Goal: Task Accomplishment & Management: Use online tool/utility

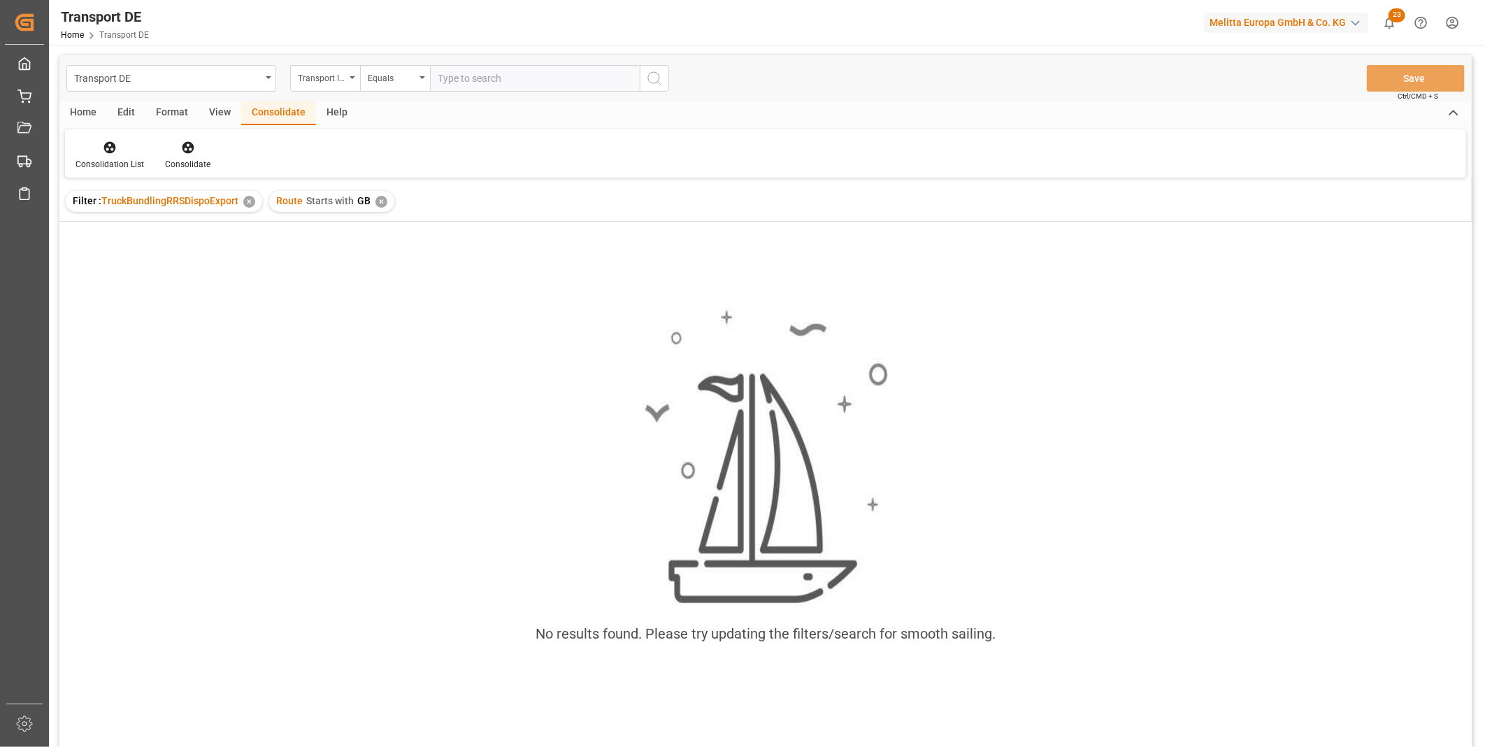
click at [380, 191] on div "Route Starts with GB ✕" at bounding box center [331, 201] width 125 height 21
click at [386, 199] on div "Route Starts with GB ✕" at bounding box center [331, 201] width 125 height 21
click at [378, 200] on div "✕" at bounding box center [381, 202] width 12 height 12
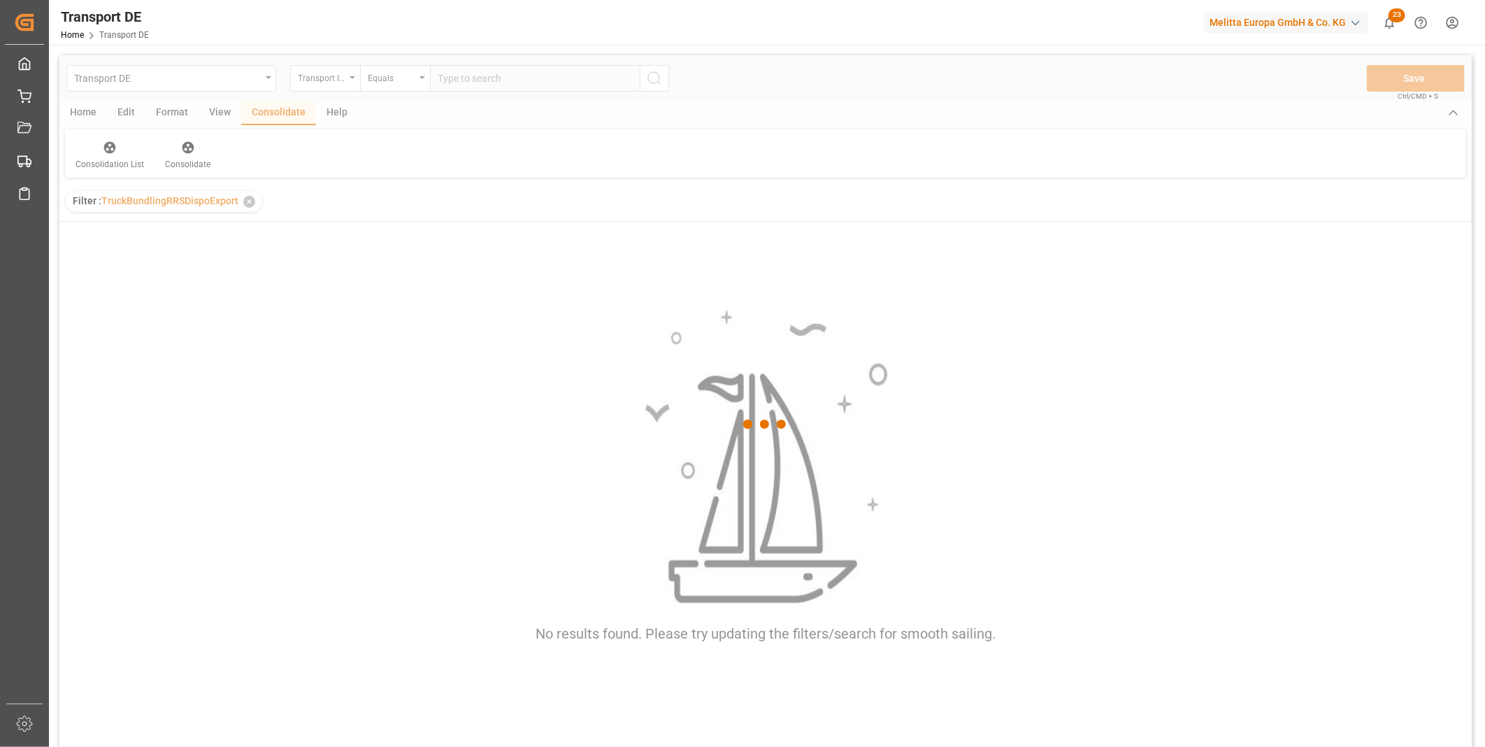
click at [331, 82] on div at bounding box center [765, 424] width 1412 height 738
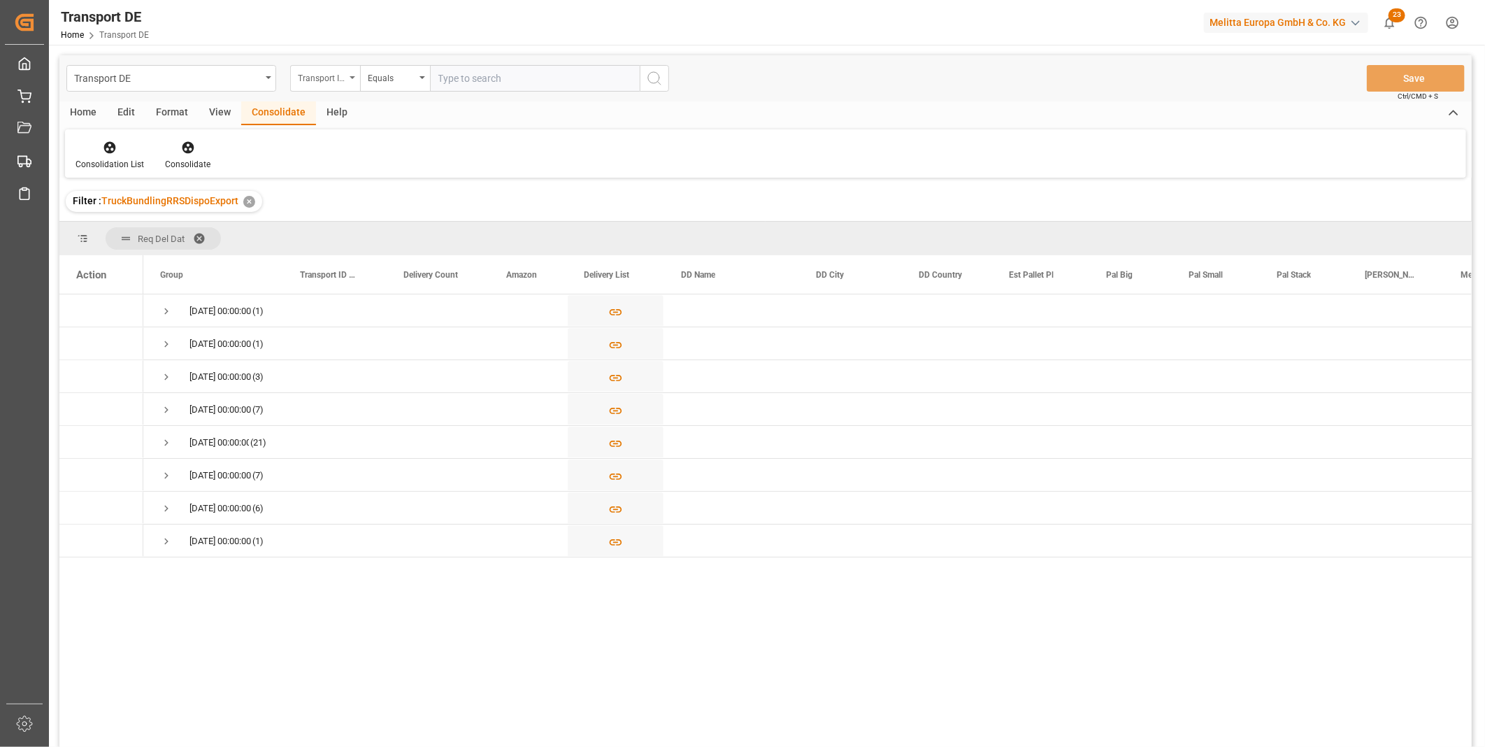
click at [332, 81] on div "Transport ID Logward" at bounding box center [322, 77] width 48 height 16
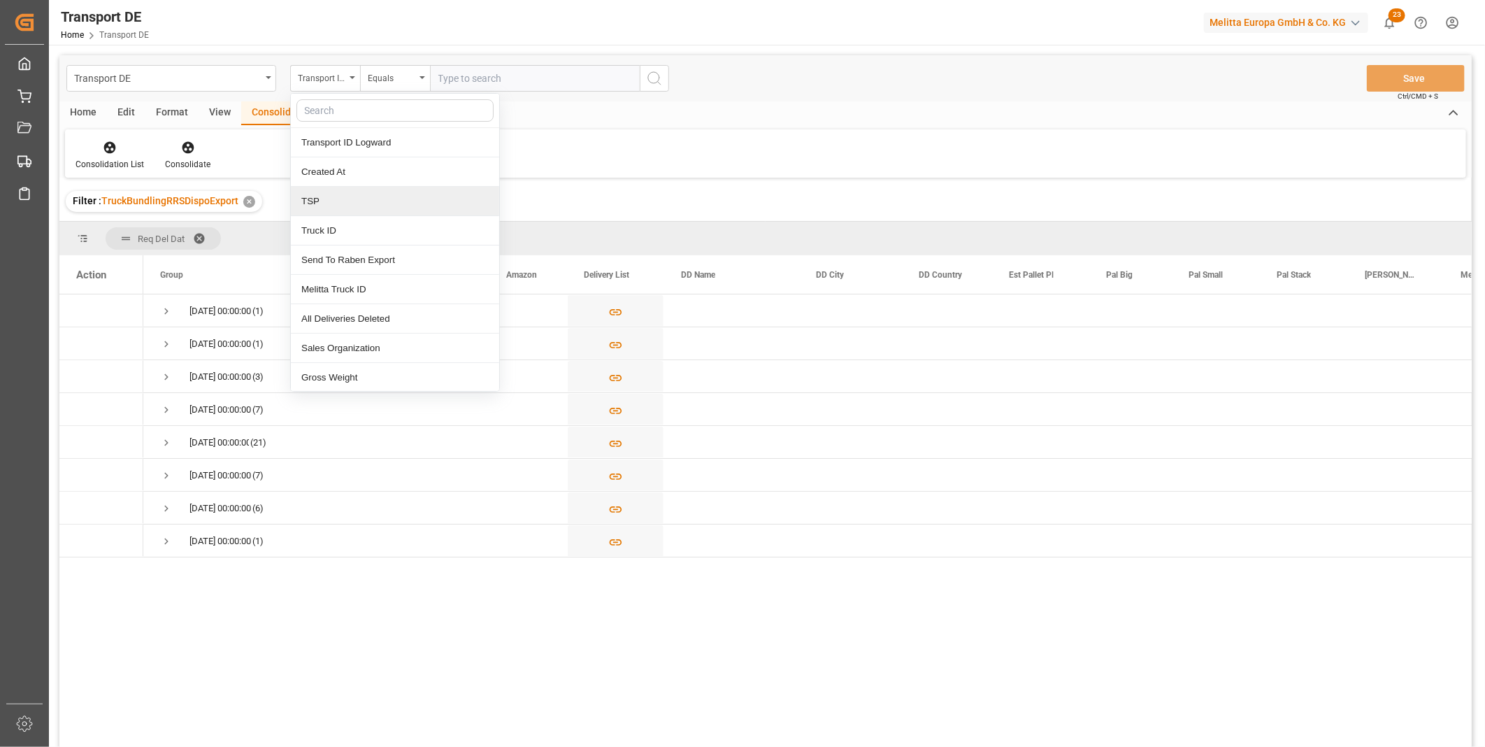
click at [341, 203] on div "TSP" at bounding box center [395, 201] width 208 height 29
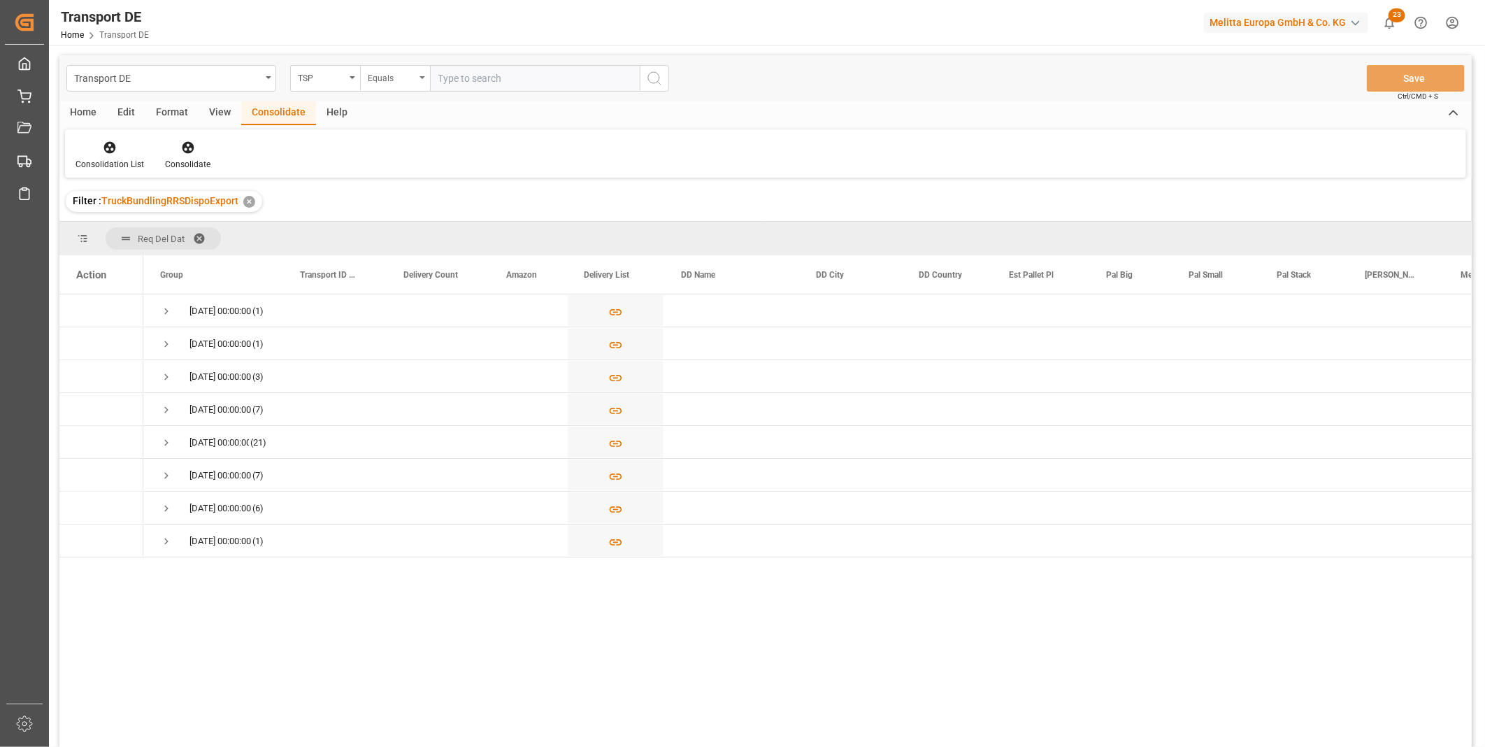
click at [394, 78] on div "Equals" at bounding box center [392, 77] width 48 height 16
click at [413, 224] on div "Starts with" at bounding box center [465, 230] width 208 height 29
type input "Magetra"
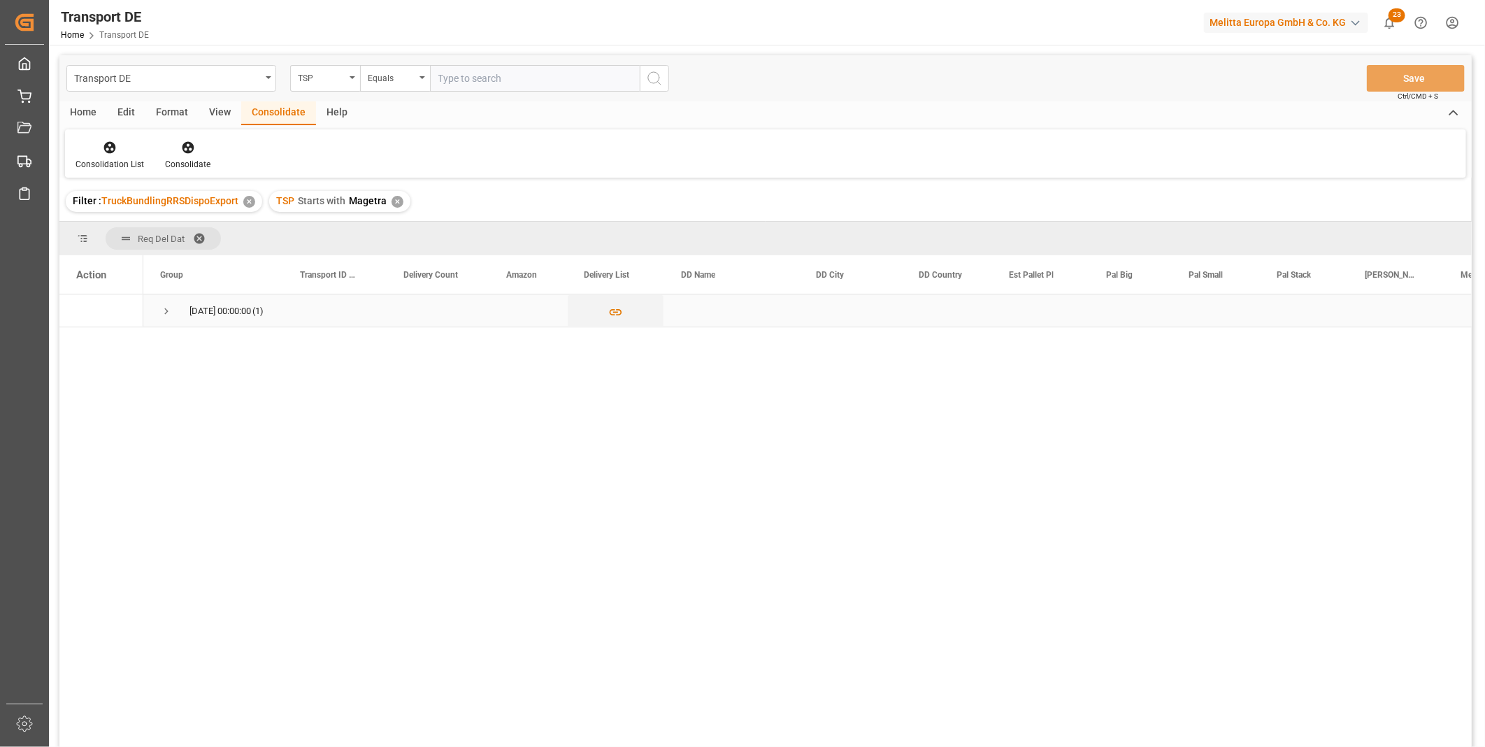
click at [156, 306] on div "13.10.2025 00:00:00 (1)" at bounding box center [213, 310] width 140 height 32
click at [162, 309] on span "Press SPACE to select this row." at bounding box center [166, 311] width 13 height 13
click at [90, 341] on div "Press SPACE to select this row." at bounding box center [101, 343] width 50 height 31
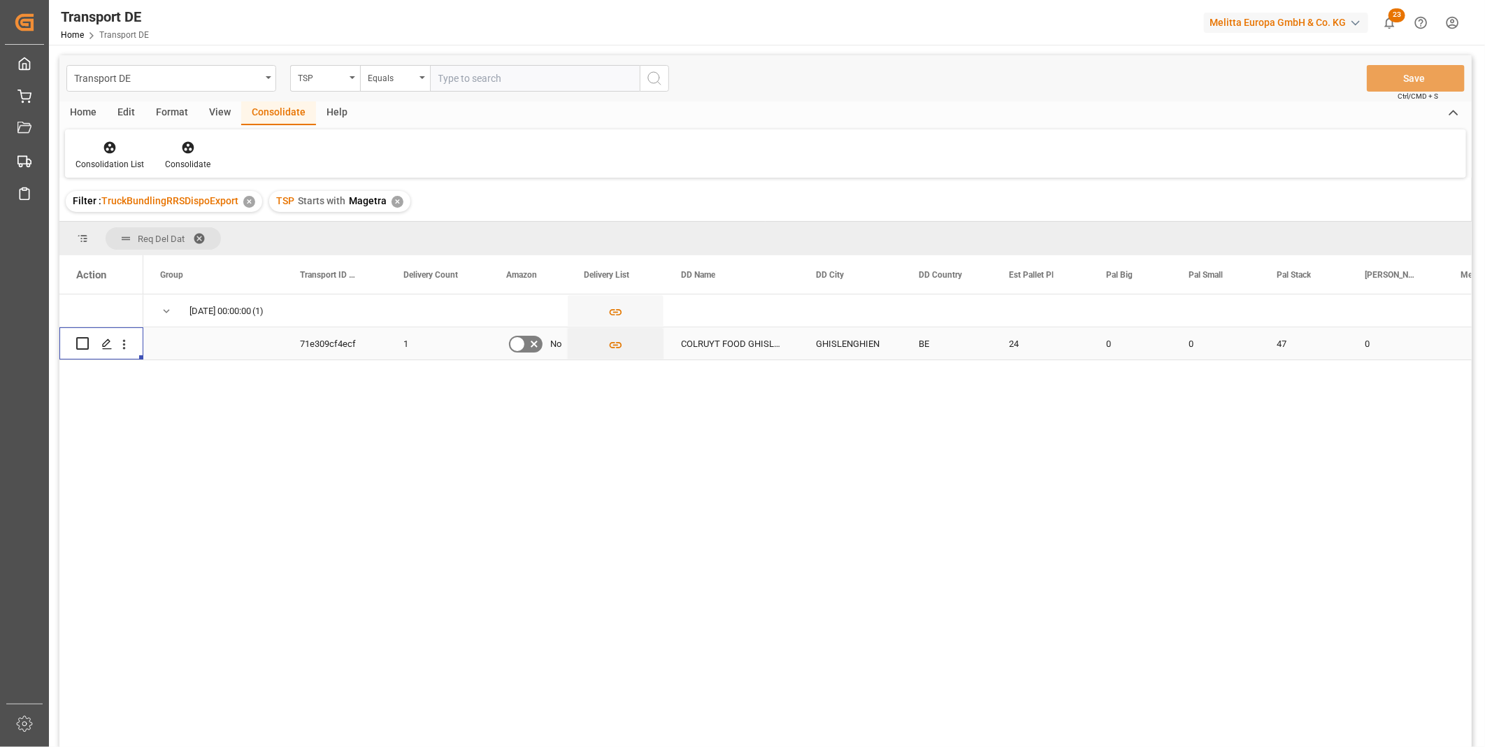
click at [75, 346] on div "Press SPACE to select this row." at bounding box center [101, 343] width 84 height 32
click at [77, 344] on input "Press Space to toggle row selection (unchecked)" at bounding box center [82, 343] width 13 height 13
checkbox input "true"
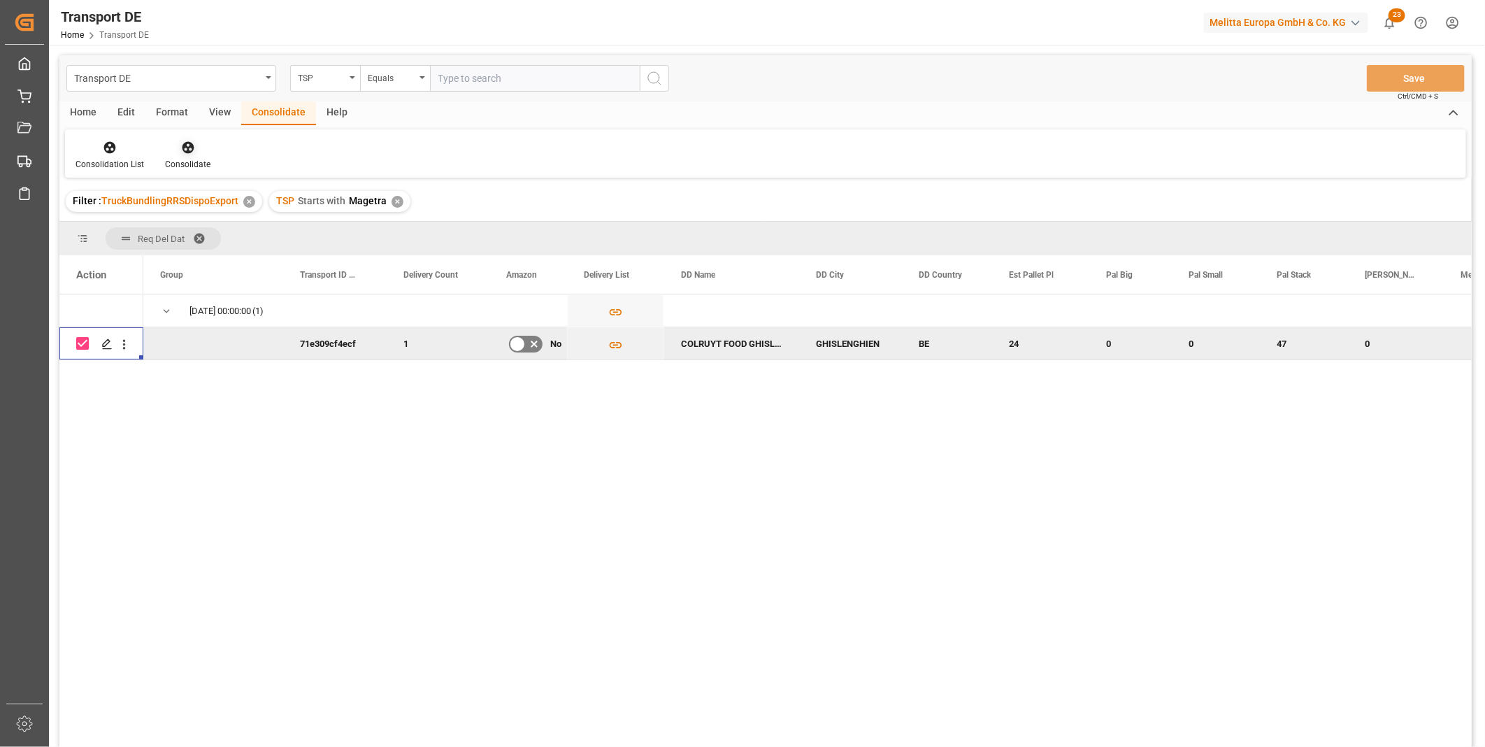
click at [183, 150] on icon at bounding box center [188, 148] width 12 height 12
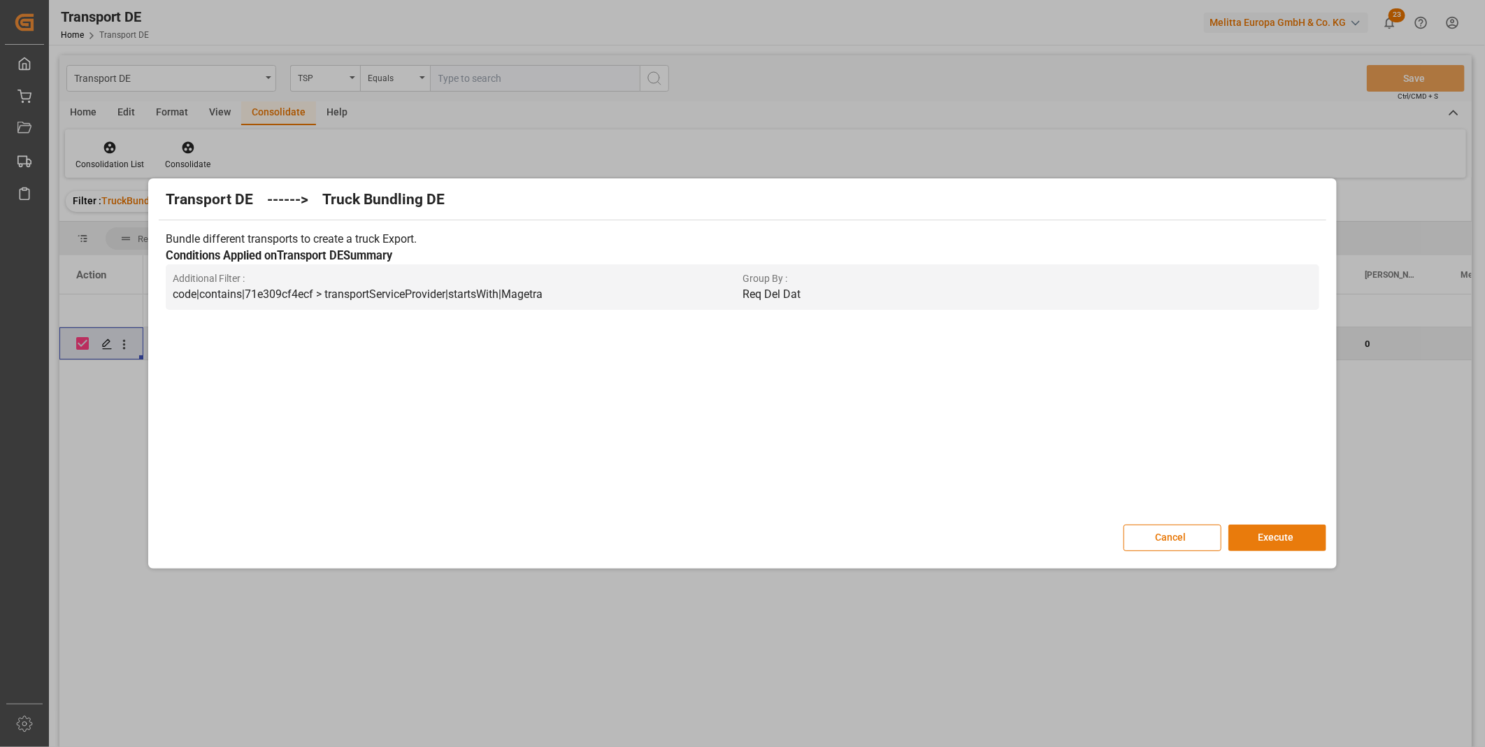
click at [1273, 533] on button "Execute" at bounding box center [1278, 537] width 98 height 27
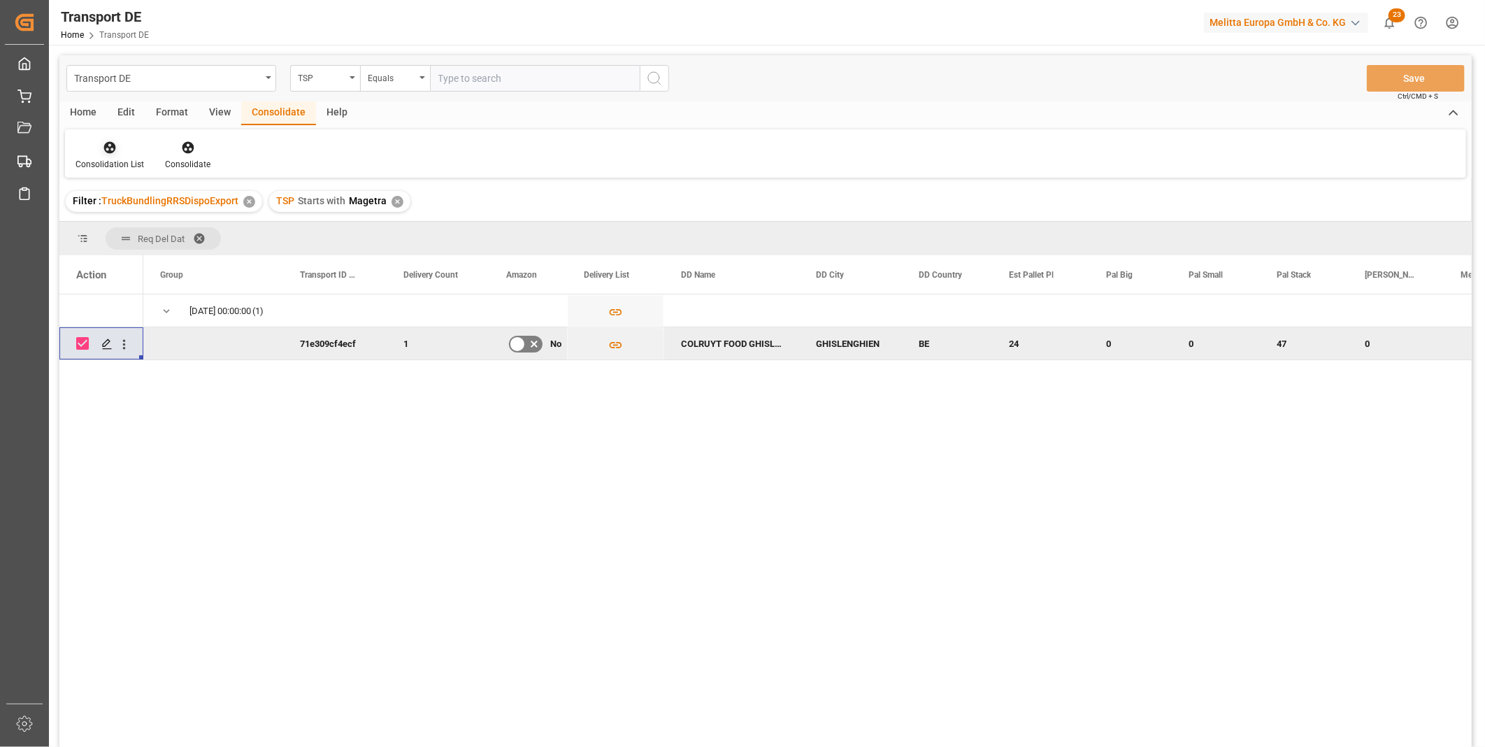
click at [135, 158] on div "Consolidation List" at bounding box center [110, 164] width 69 height 13
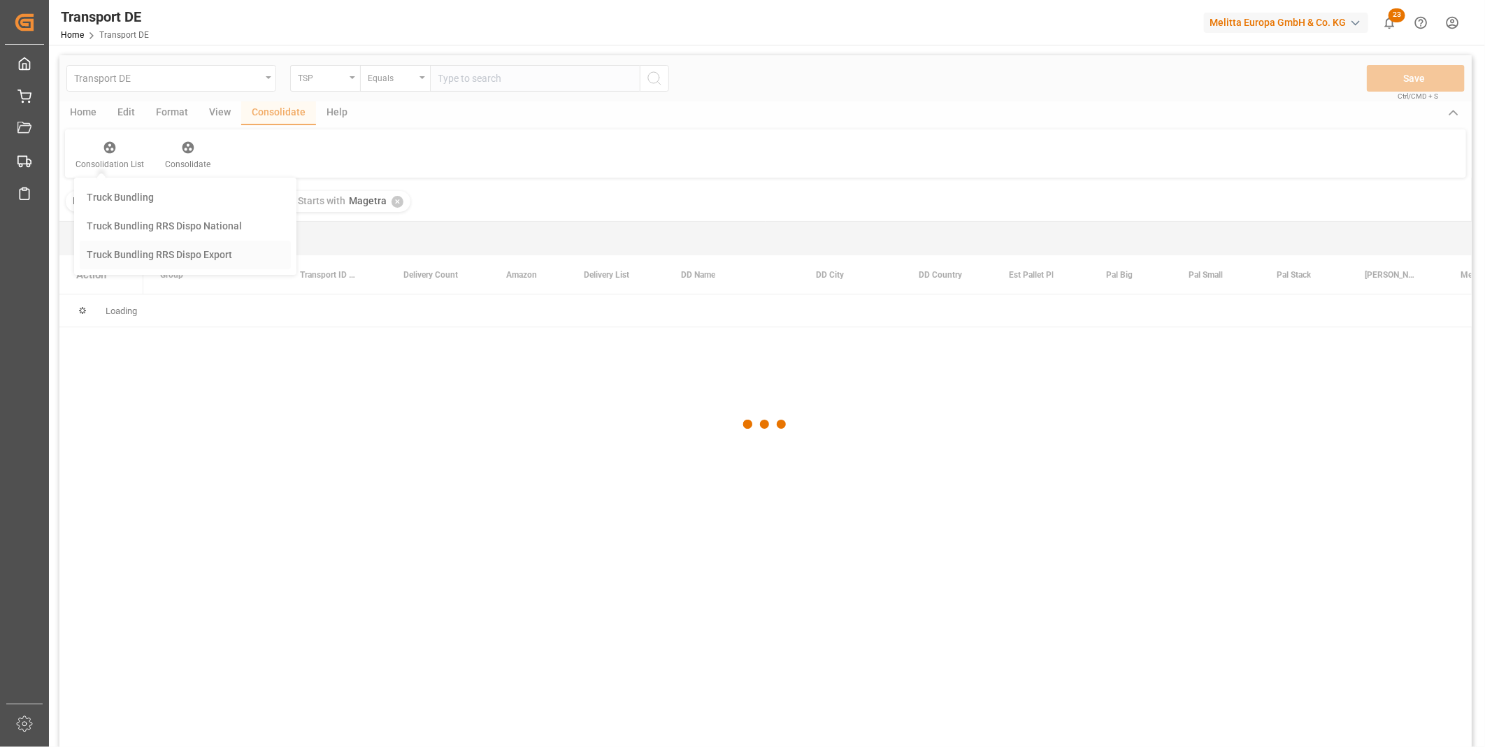
click at [196, 253] on div "Transport DE TSP Equals Save Ctrl/CMD + S Home Edit Format View Consolidate Hel…" at bounding box center [765, 419] width 1412 height 729
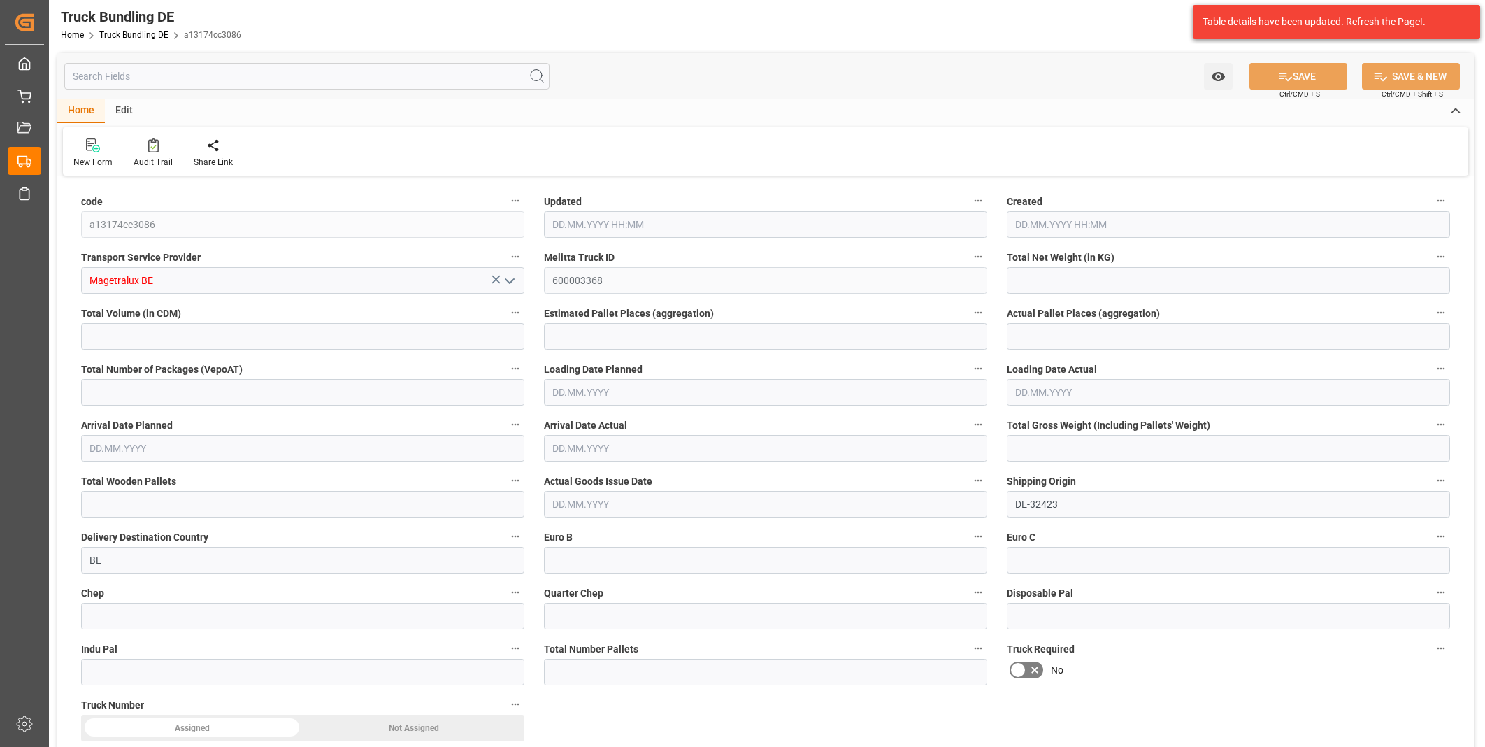
type input "3947.61"
type input "39311.92"
type input "24"
type input "0"
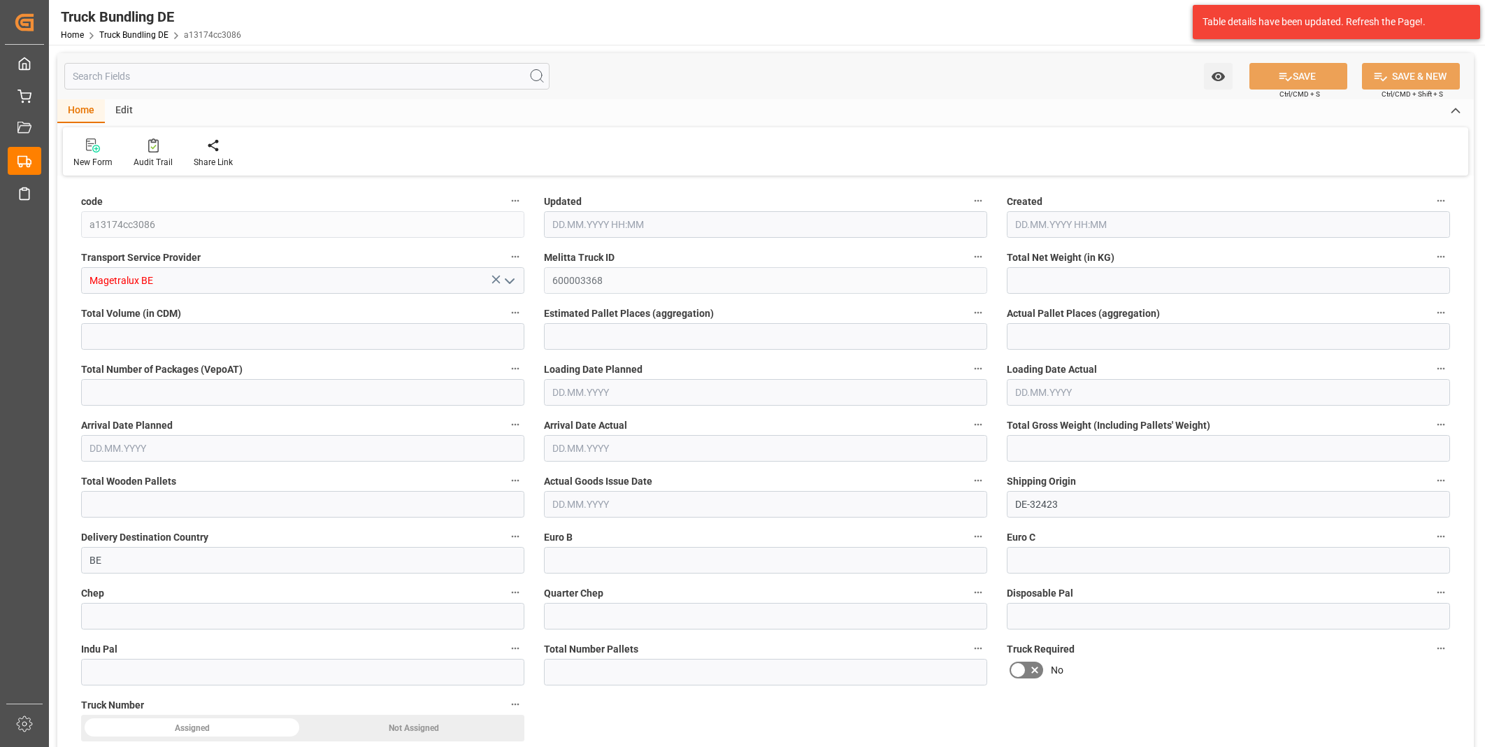
type input "6255"
type input "47"
type input "0"
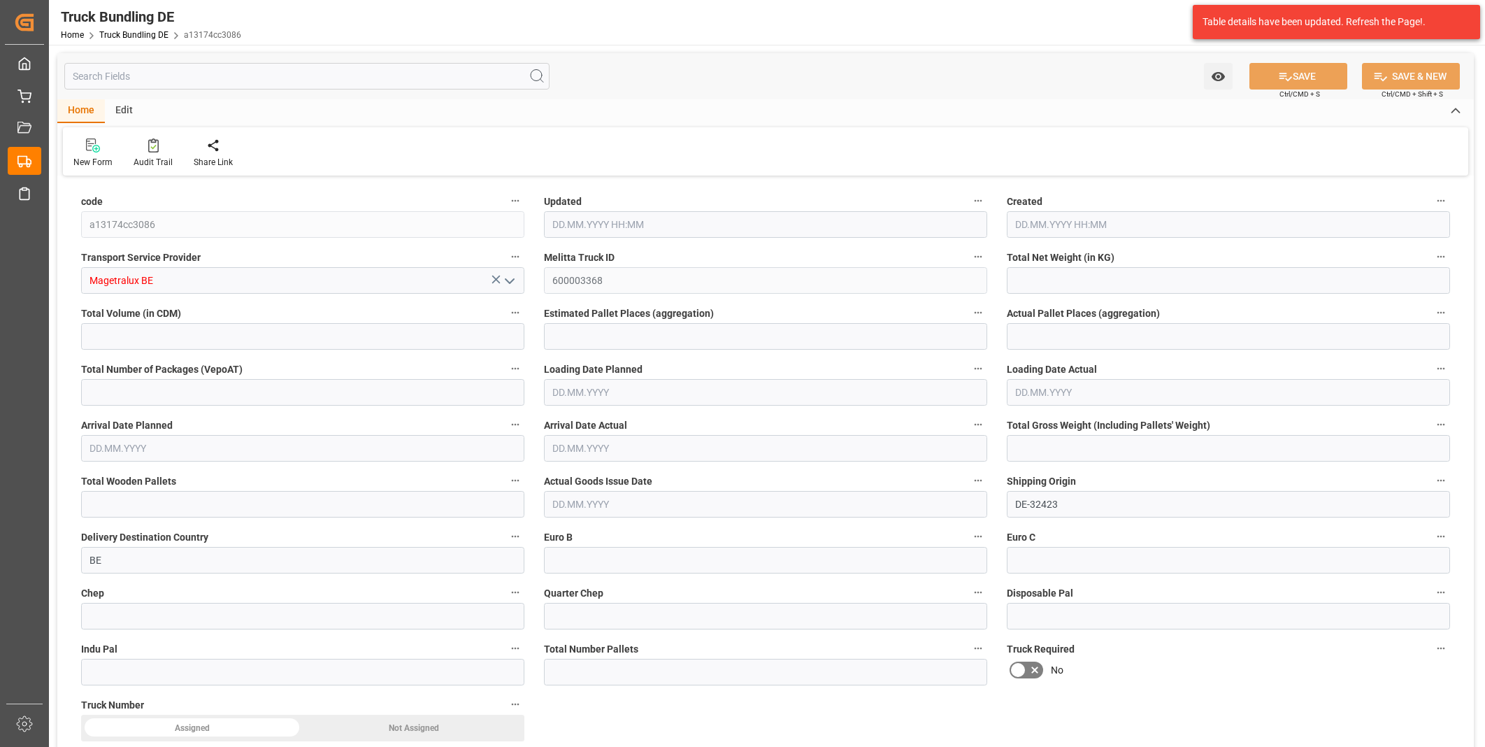
type input "0"
type input "[DATE] 12:04"
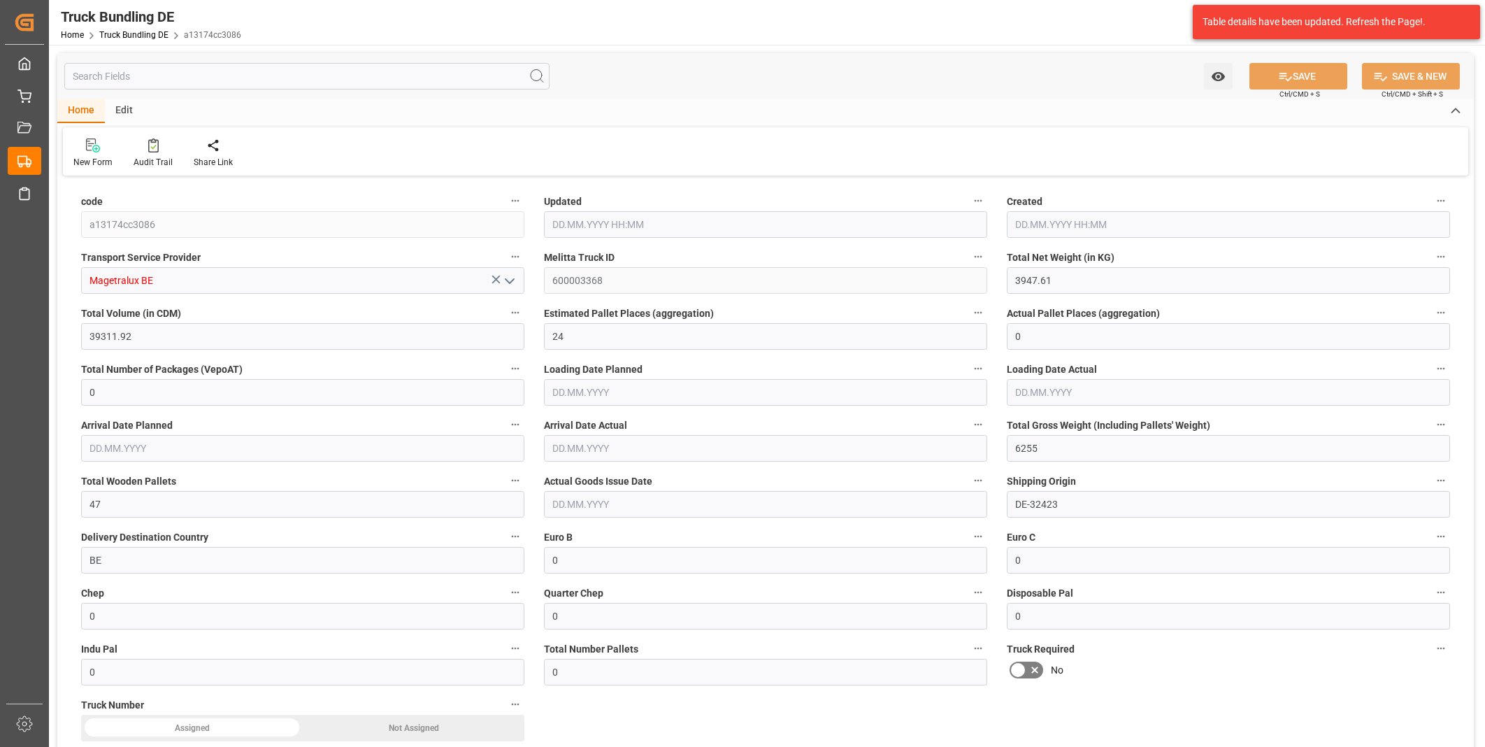
type input "[DATE] 12:04"
type input "[DATE]"
